Goal: Task Accomplishment & Management: Use online tool/utility

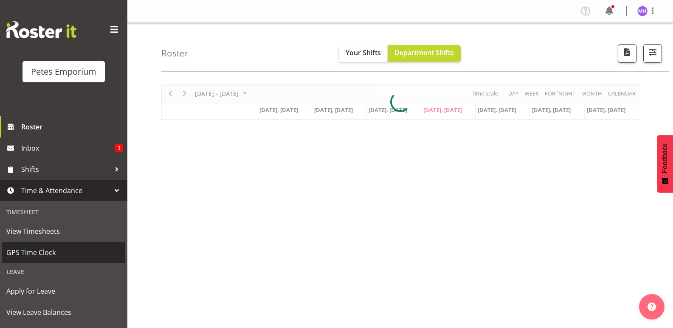
click at [50, 252] on span "GPS Time Clock" at bounding box center [63, 252] width 115 height 13
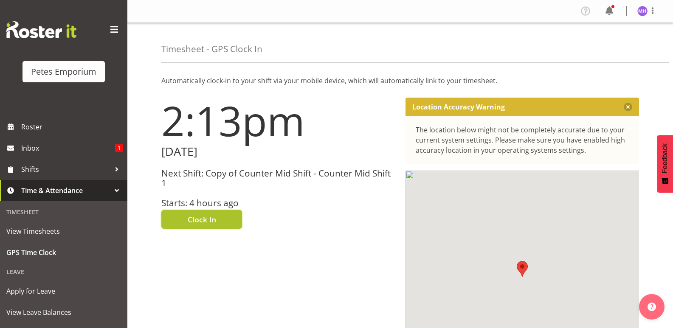
click at [202, 216] on span "Clock In" at bounding box center [202, 219] width 28 height 11
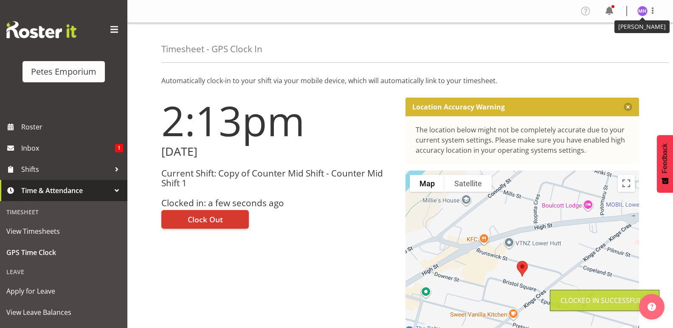
click at [646, 11] on img at bounding box center [642, 11] width 10 height 10
click at [599, 46] on link "Log Out" at bounding box center [617, 44] width 82 height 15
